Goal: Task Accomplishment & Management: Manage account settings

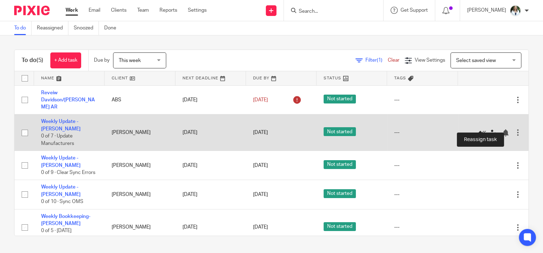
click at [490, 129] on icon at bounding box center [493, 132] width 7 height 7
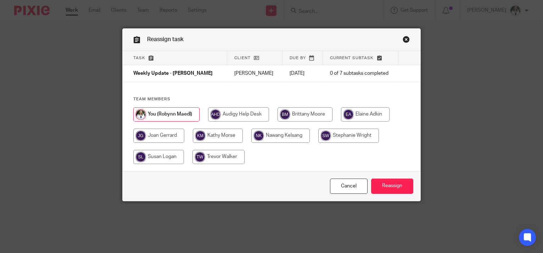
click at [358, 108] on input "radio" at bounding box center [365, 114] width 49 height 14
radio input "true"
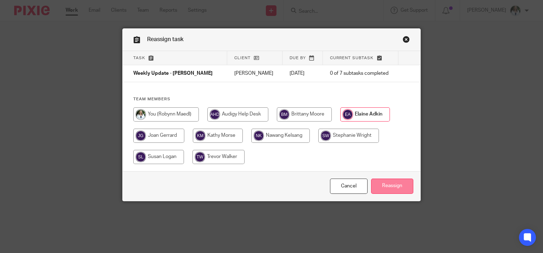
click at [379, 179] on input "Reassign" at bounding box center [392, 186] width 42 height 15
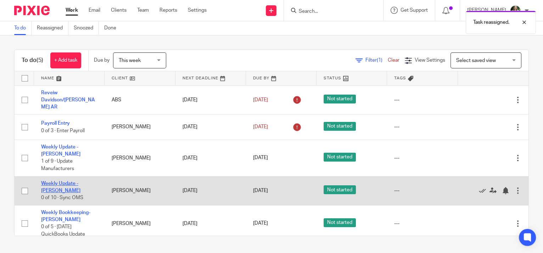
click at [65, 181] on link "Weekly Update - Milliano" at bounding box center [60, 187] width 39 height 12
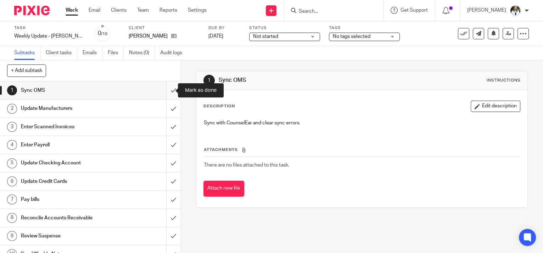
click at [168, 92] on input "submit" at bounding box center [90, 91] width 181 height 18
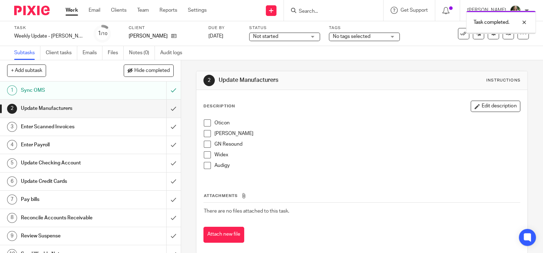
click at [167, 107] on input "submit" at bounding box center [90, 109] width 181 height 18
